Goal: Contribute content: Add original content to the website for others to see

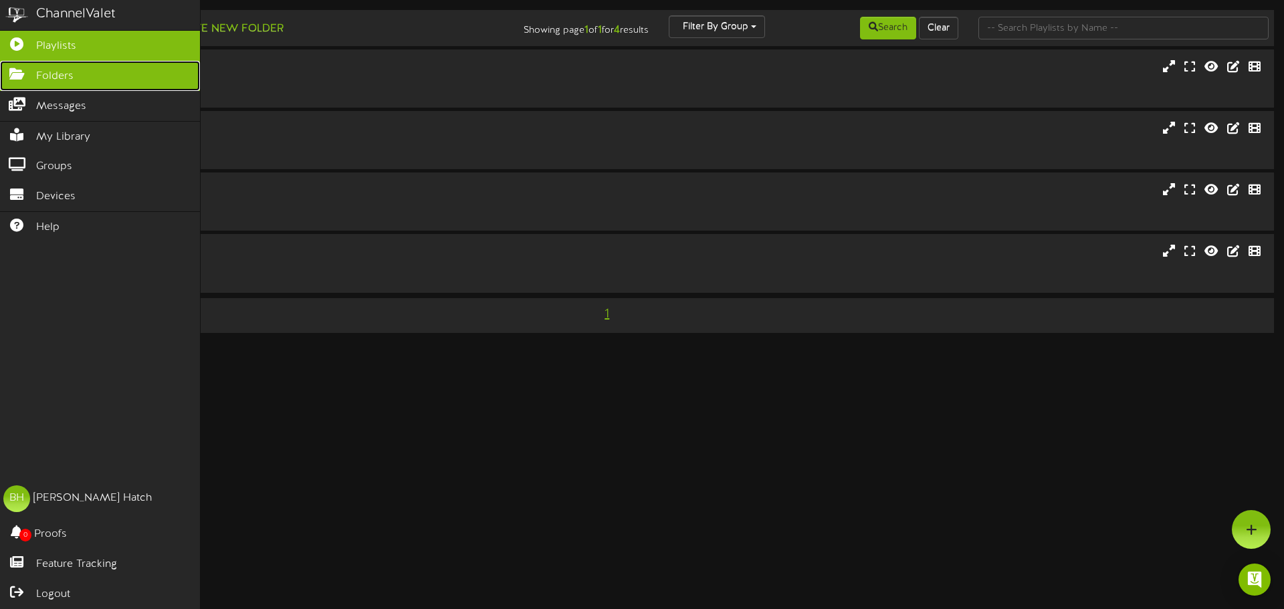
click at [19, 73] on icon at bounding box center [16, 73] width 33 height 10
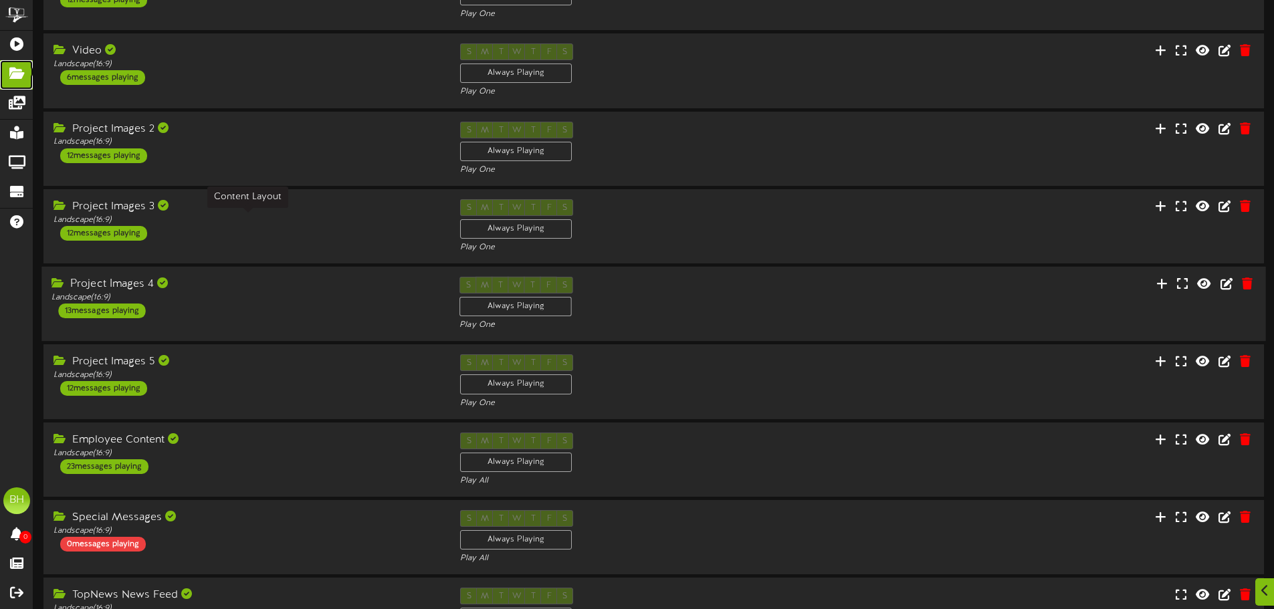
scroll to position [134, 0]
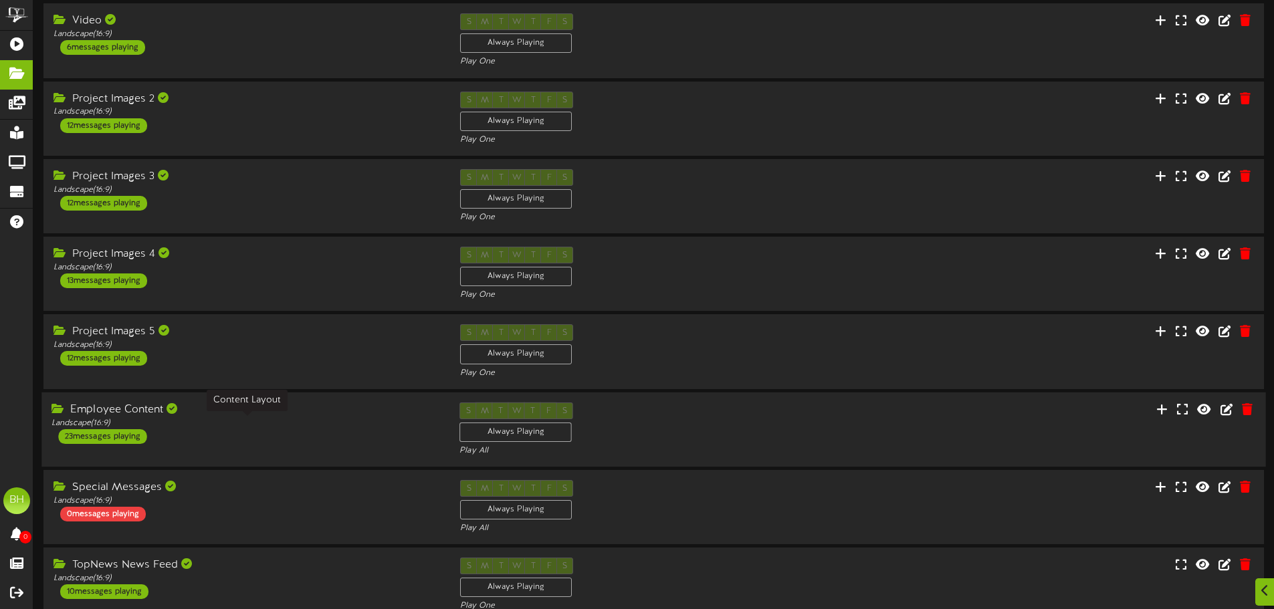
click at [257, 427] on div "Landscape ( 16:9 )" at bounding box center [246, 422] width 388 height 11
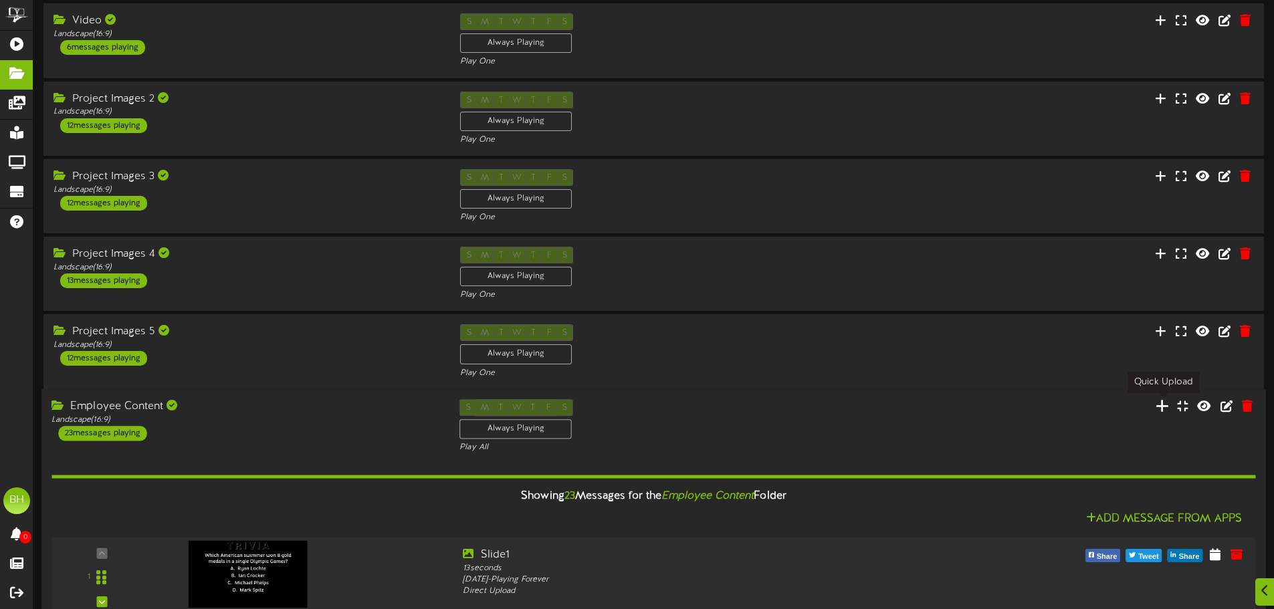
click at [1169, 405] on icon at bounding box center [1162, 406] width 13 height 15
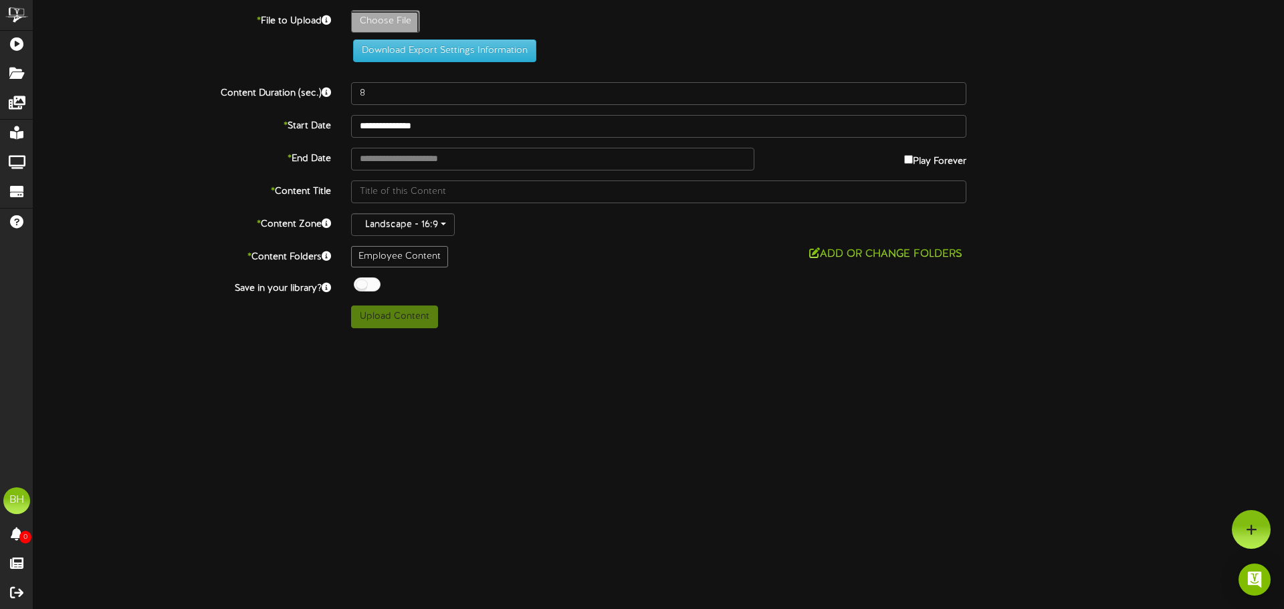
type input "**********"
type input "[DATE]_Golf-Tournament"
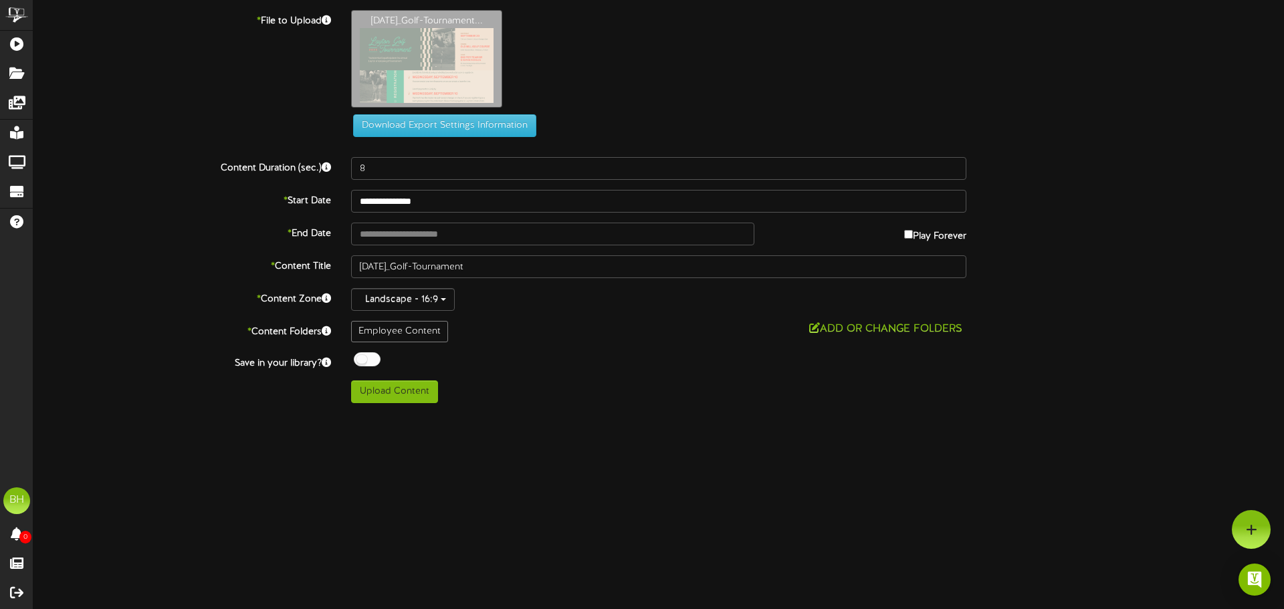
click at [362, 358] on div at bounding box center [367, 360] width 27 height 14
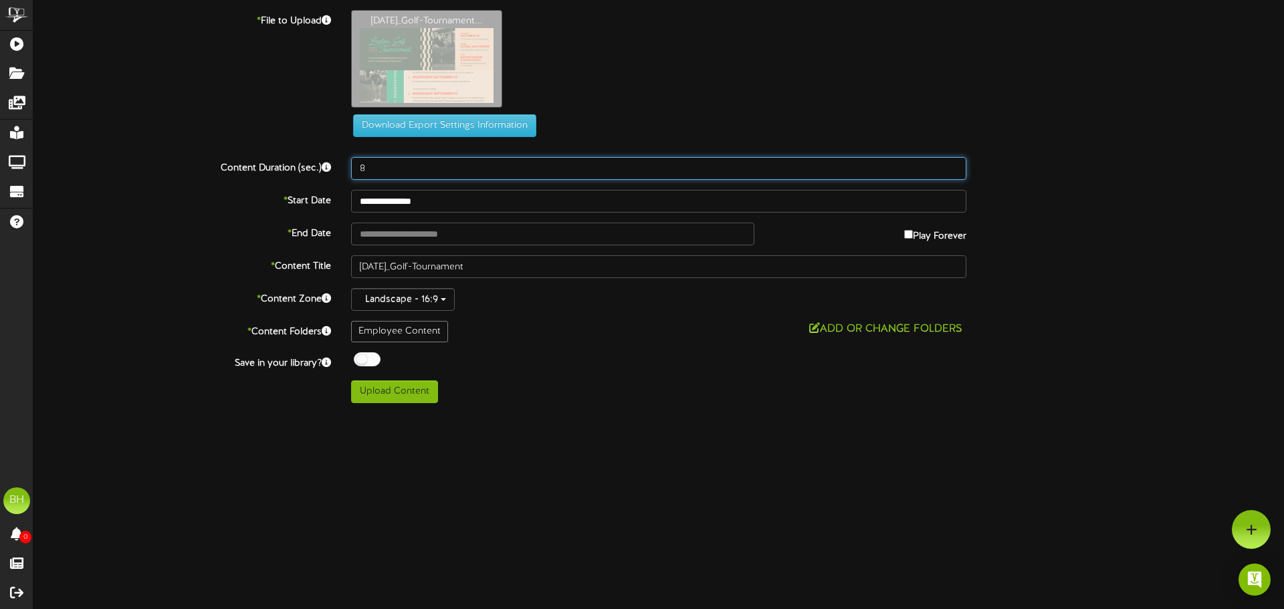
click at [381, 171] on input "8" at bounding box center [658, 168] width 615 height 23
type input "20"
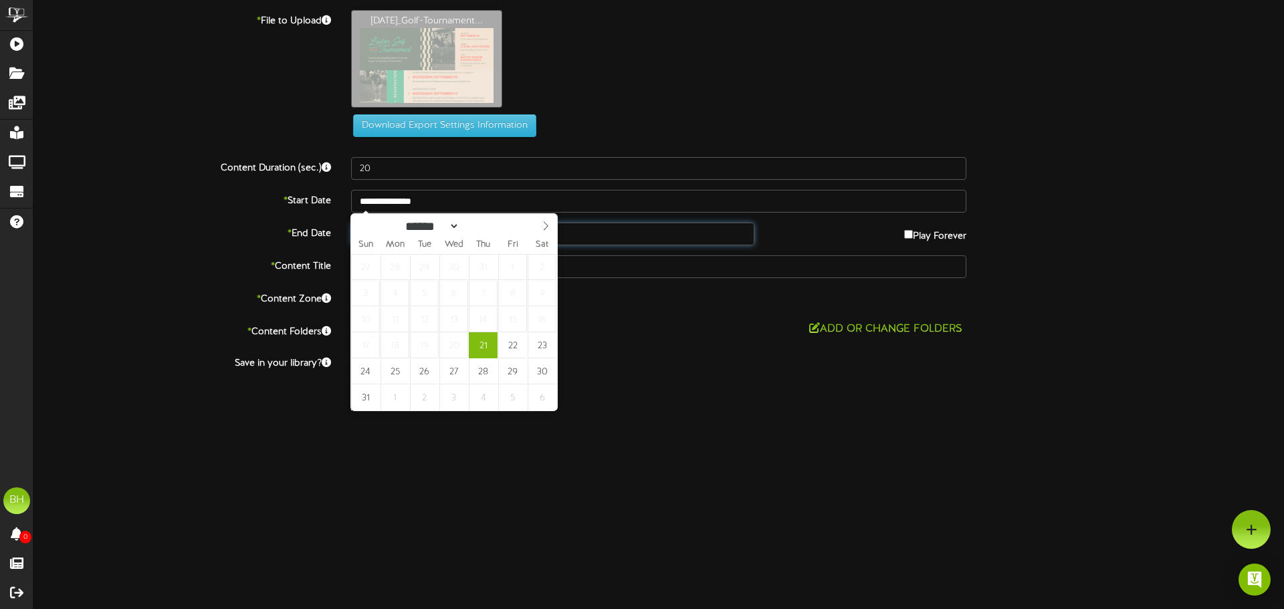
click at [642, 237] on input "text" at bounding box center [552, 234] width 403 height 23
type input "**********"
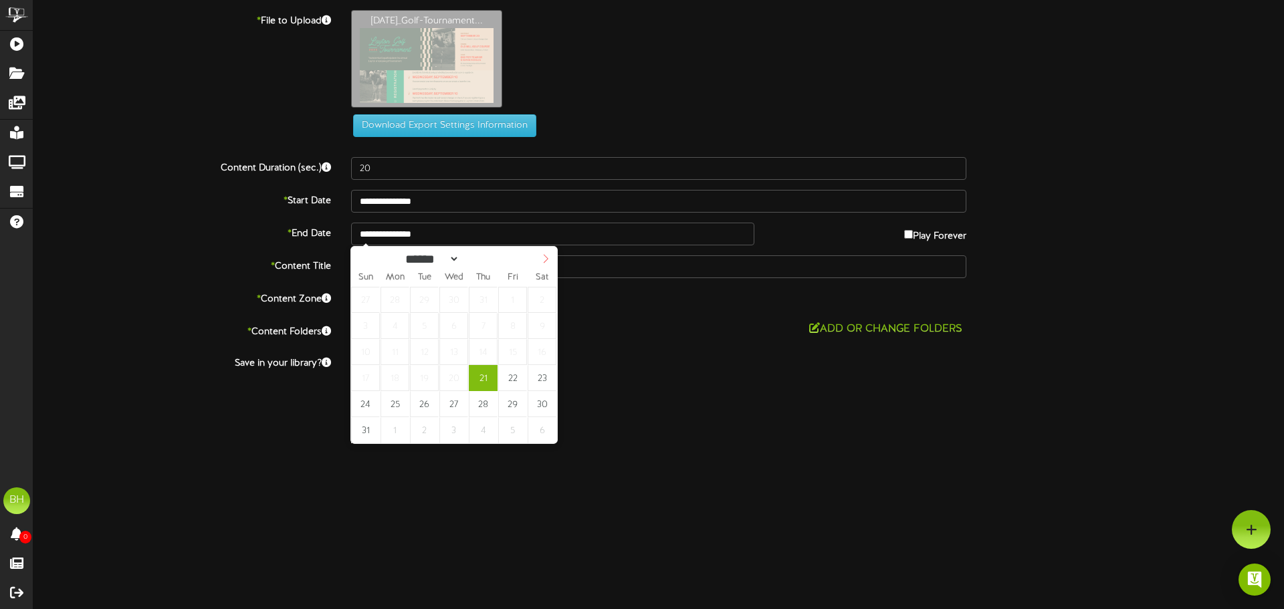
select select "*"
click at [545, 260] on icon at bounding box center [545, 258] width 9 height 9
type input "**********"
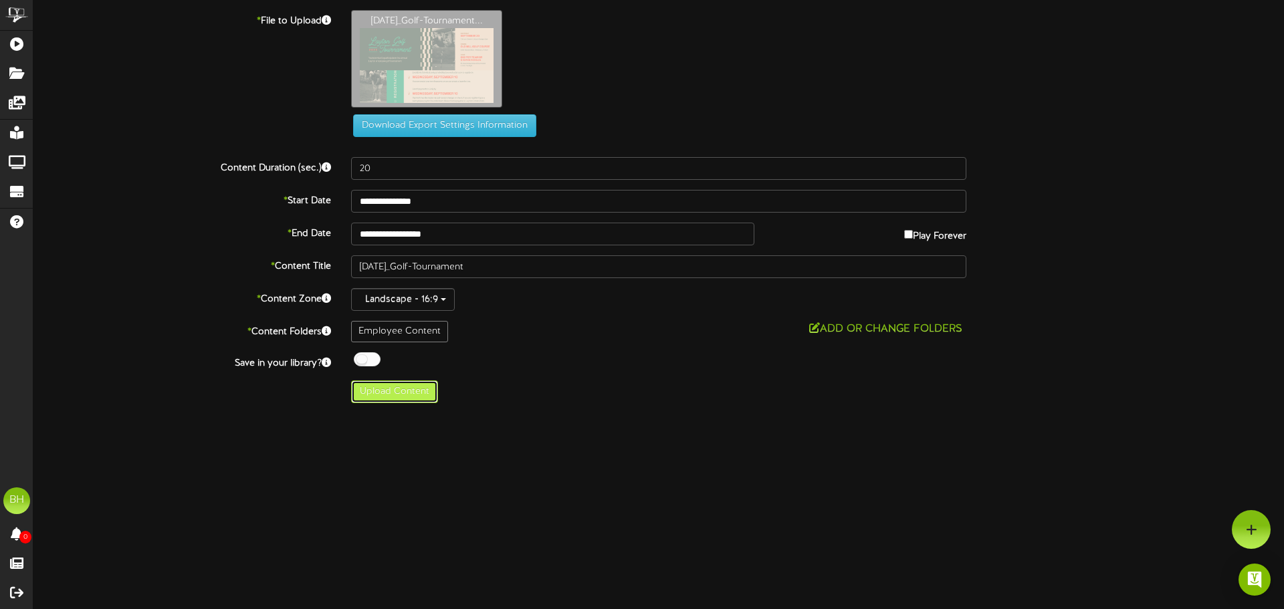
click at [399, 389] on button "Upload Content" at bounding box center [394, 392] width 87 height 23
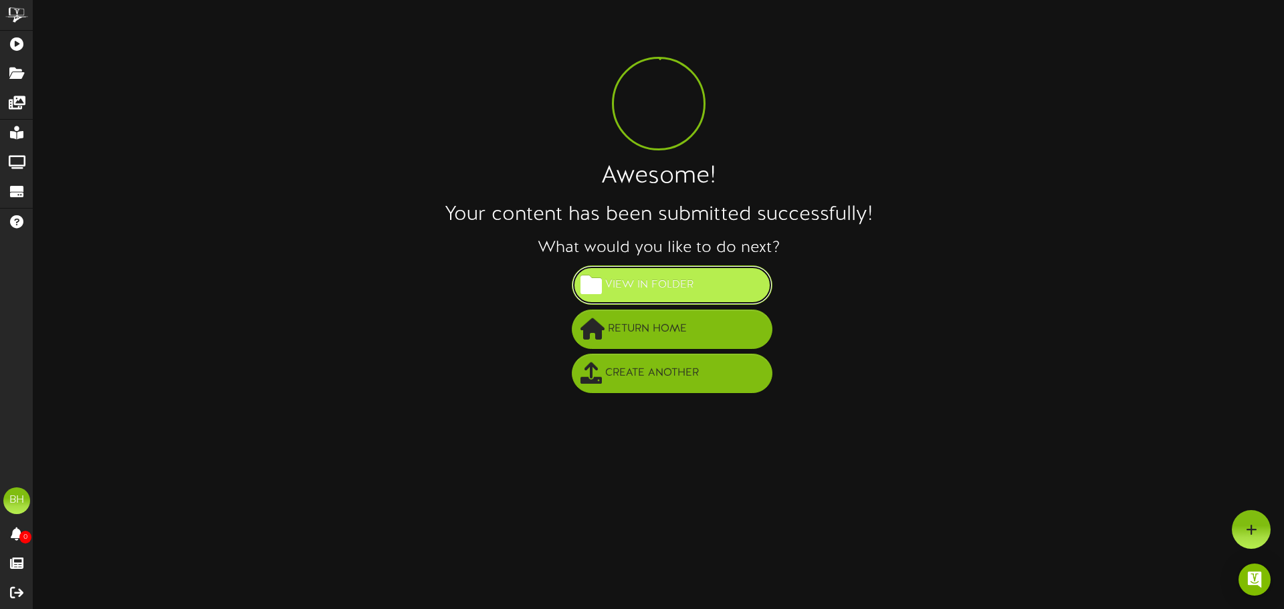
click at [686, 294] on span "View in Folder" at bounding box center [649, 285] width 95 height 22
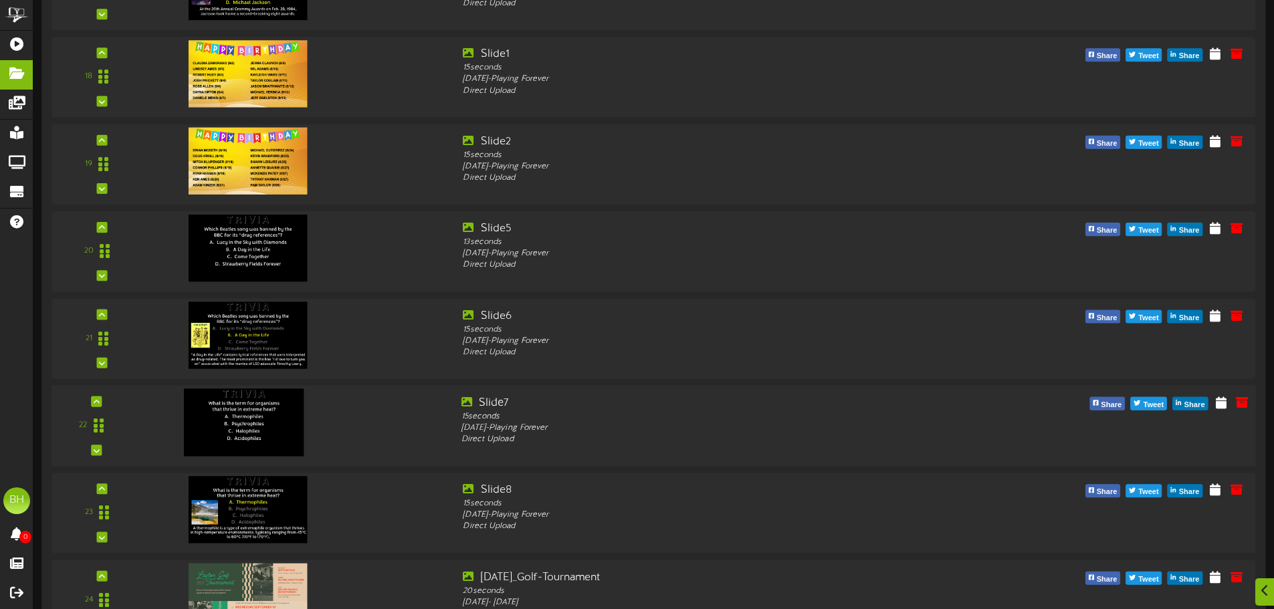
scroll to position [1698, 0]
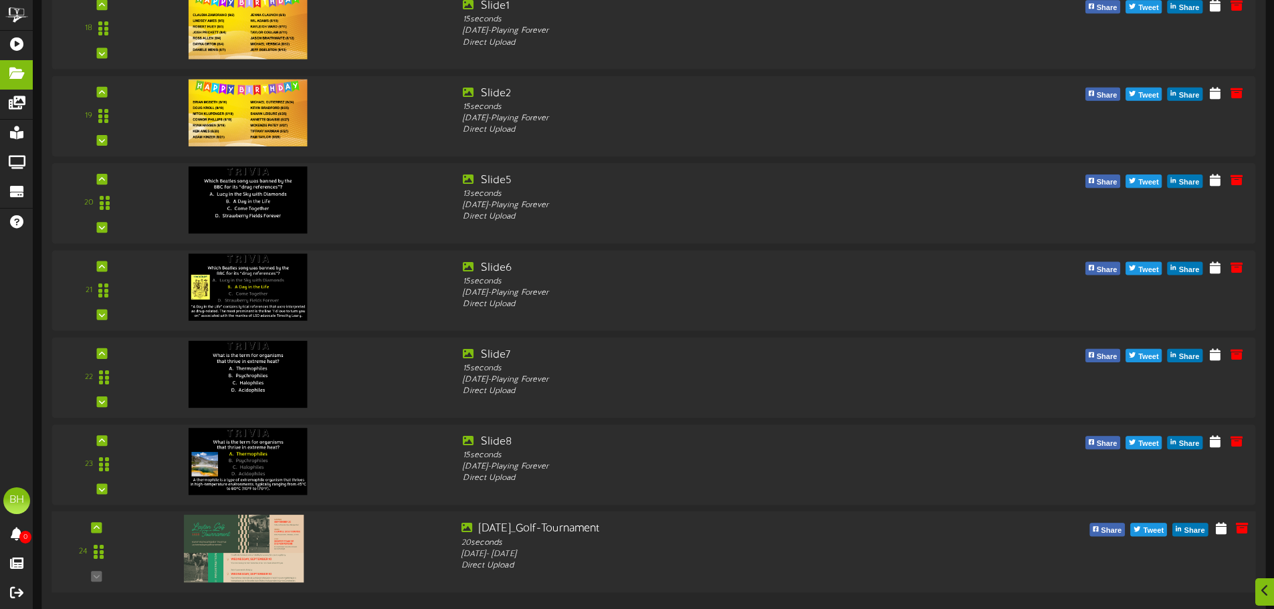
click at [286, 554] on img at bounding box center [244, 549] width 120 height 68
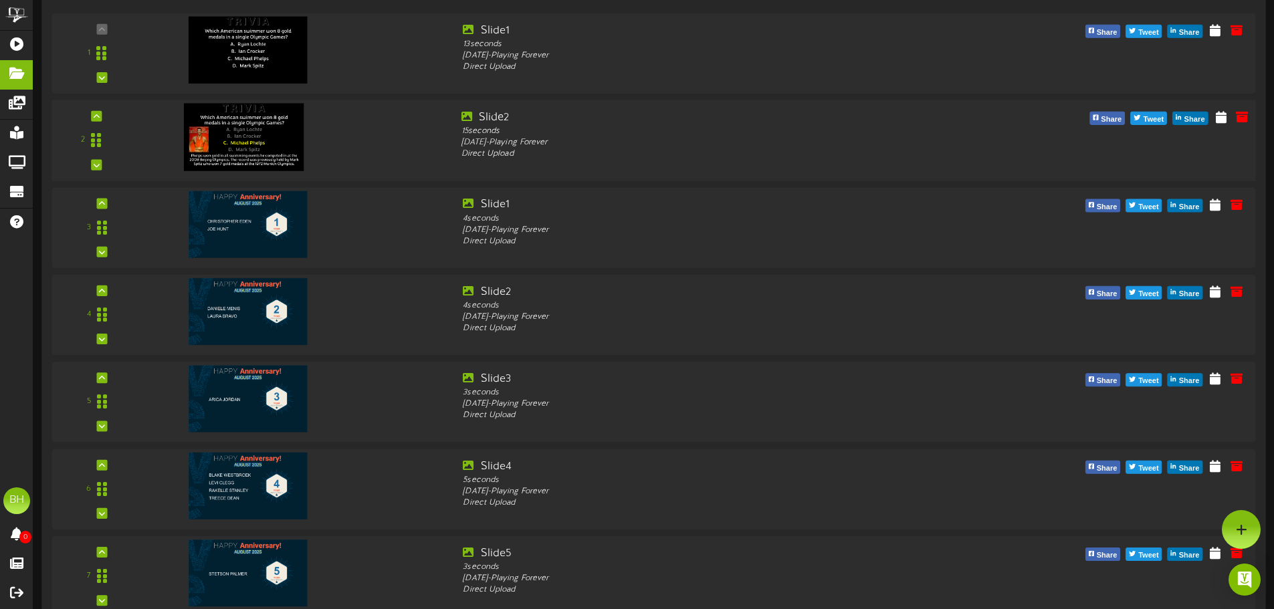
scroll to position [0, 0]
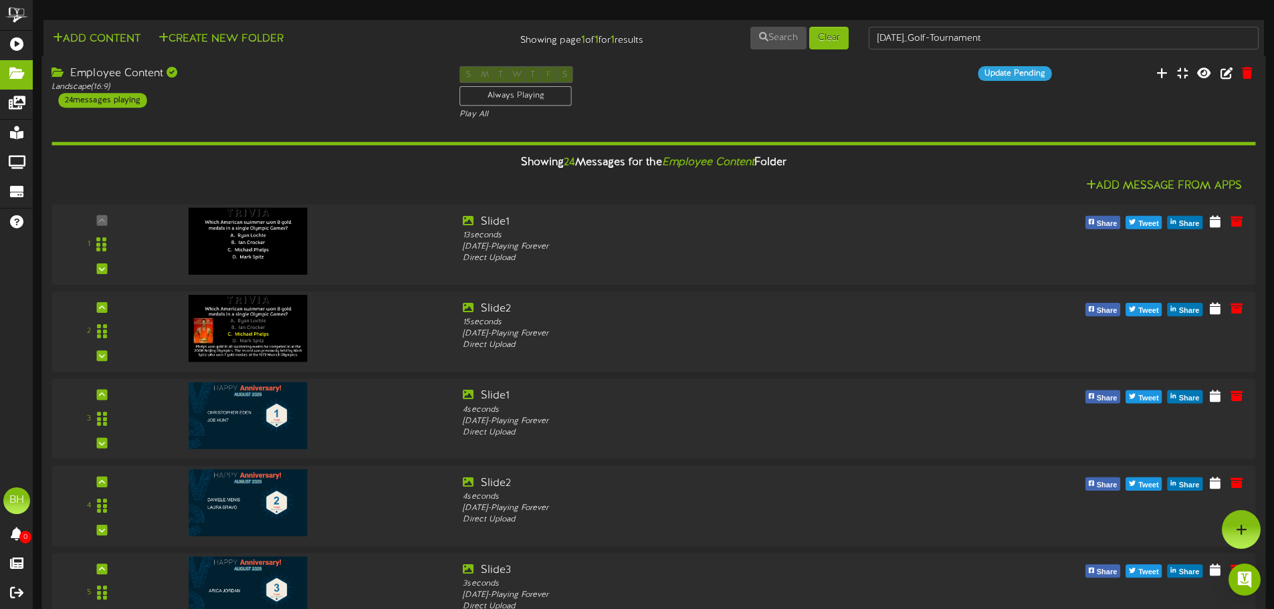
click at [241, 80] on div "Employee Content" at bounding box center [246, 73] width 388 height 15
click at [304, 92] on div "Landscape ( 16:9 )" at bounding box center [246, 87] width 388 height 11
click at [266, 86] on div "Landscape ( 16:9 )" at bounding box center [246, 87] width 388 height 11
click at [321, 77] on div "Employee Content" at bounding box center [246, 73] width 388 height 15
click at [231, 82] on div "Landscape ( 16:9 )" at bounding box center [246, 87] width 388 height 11
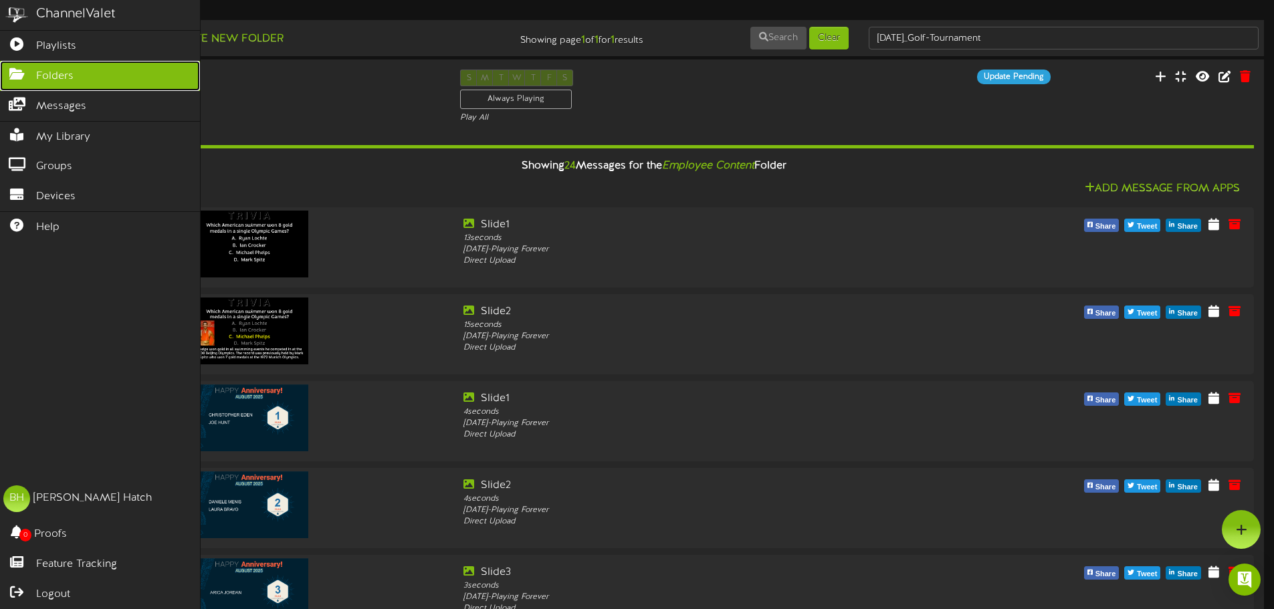
click at [23, 78] on icon at bounding box center [16, 73] width 33 height 10
